Goal: Find contact information: Find contact information

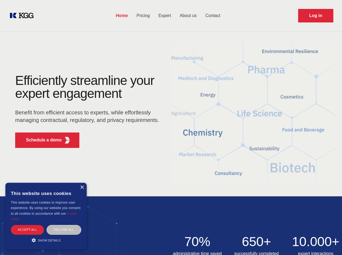
click at [171, 127] on div "Efficiently streamline your expert engagement Benefit from efficient access to …" at bounding box center [88, 113] width 164 height 78
click at [41, 140] on p "Schedule a demo" at bounding box center [44, 140] width 36 height 6
click at [82, 187] on div "× This website uses cookies This website uses cookies to improve user experienc…" at bounding box center [45, 216] width 81 height 67
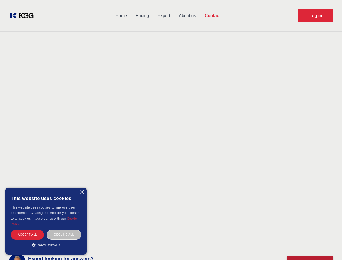
click at [27, 230] on div "Accept all" at bounding box center [27, 234] width 33 height 9
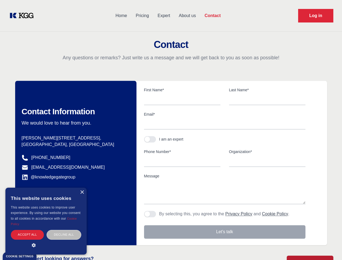
click at [64, 230] on div "Decline all" at bounding box center [64, 234] width 35 height 9
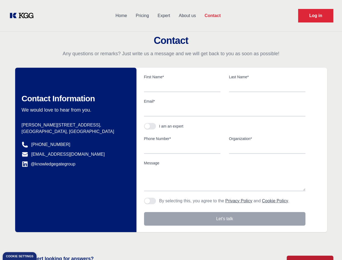
click at [46, 240] on main "Contact Any questions or remarks? Just write us a message and we will get back …" at bounding box center [171, 141] width 342 height 282
